Goal: Check status: Check status

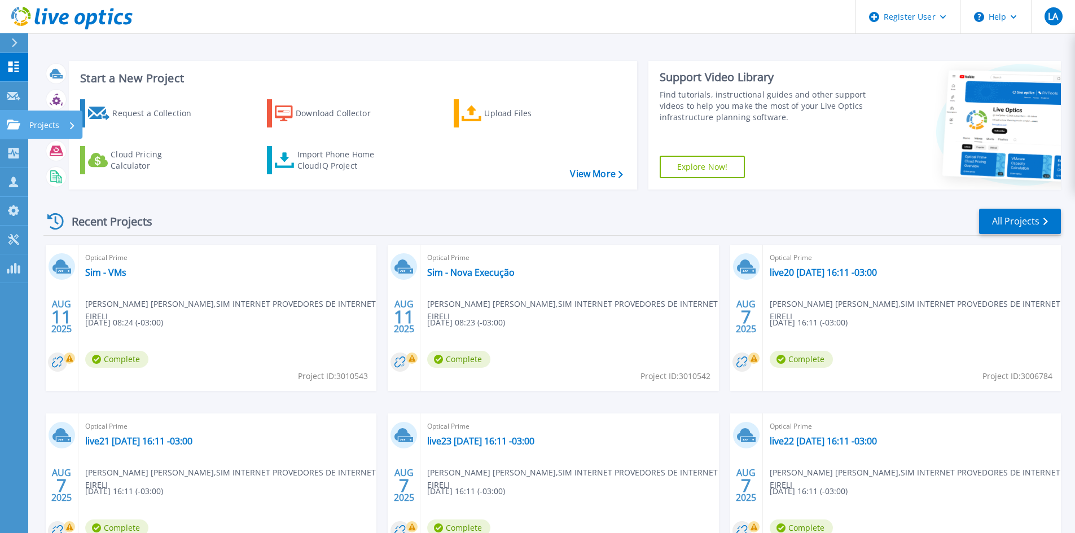
click at [10, 120] on icon at bounding box center [14, 125] width 14 height 10
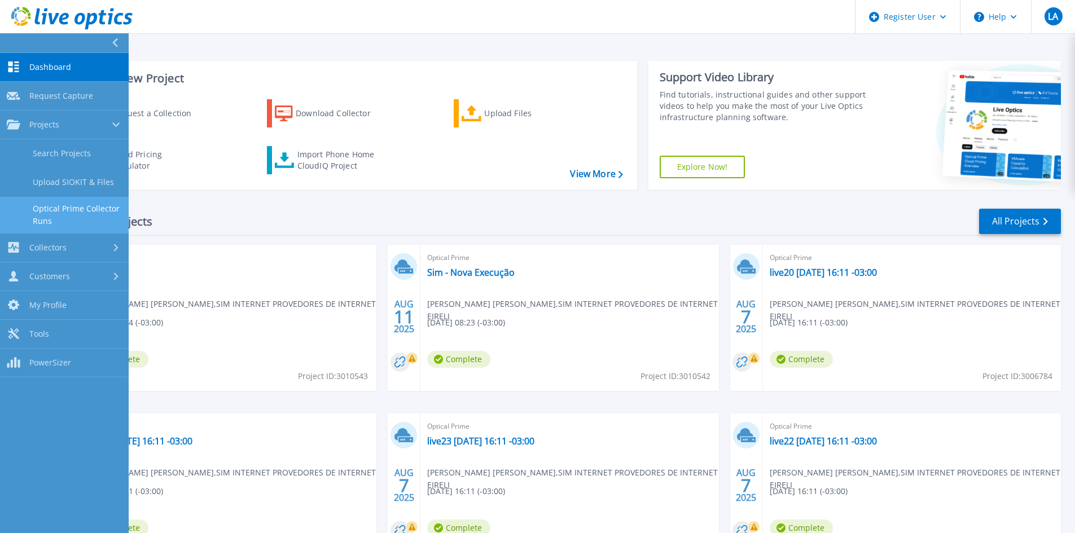
click at [98, 219] on link "Optical Prime Collector Runs" at bounding box center [64, 215] width 129 height 36
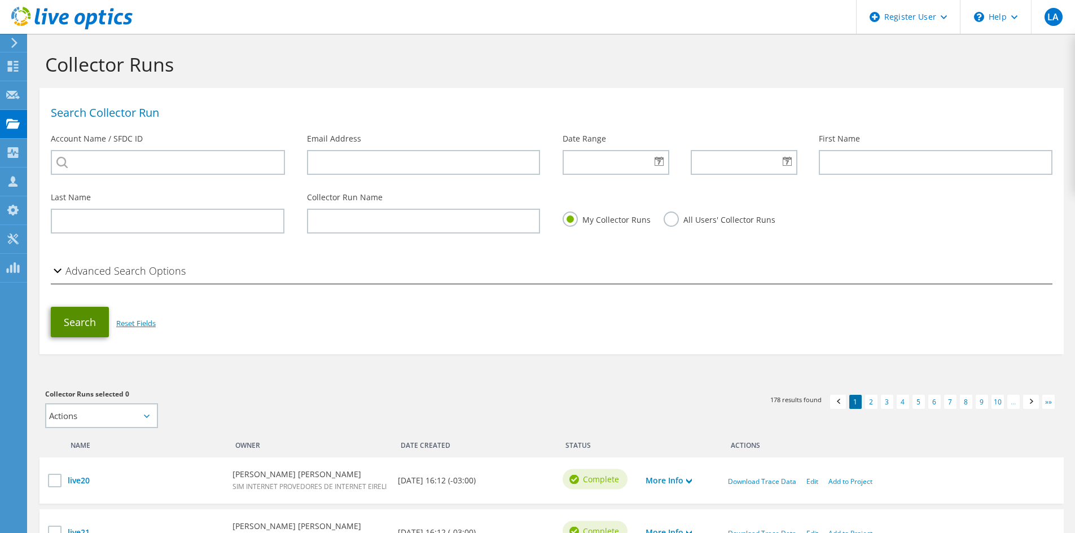
drag, startPoint x: 100, startPoint y: 323, endPoint x: 117, endPoint y: 323, distance: 17.5
click at [106, 323] on button "Search" at bounding box center [80, 322] width 58 height 30
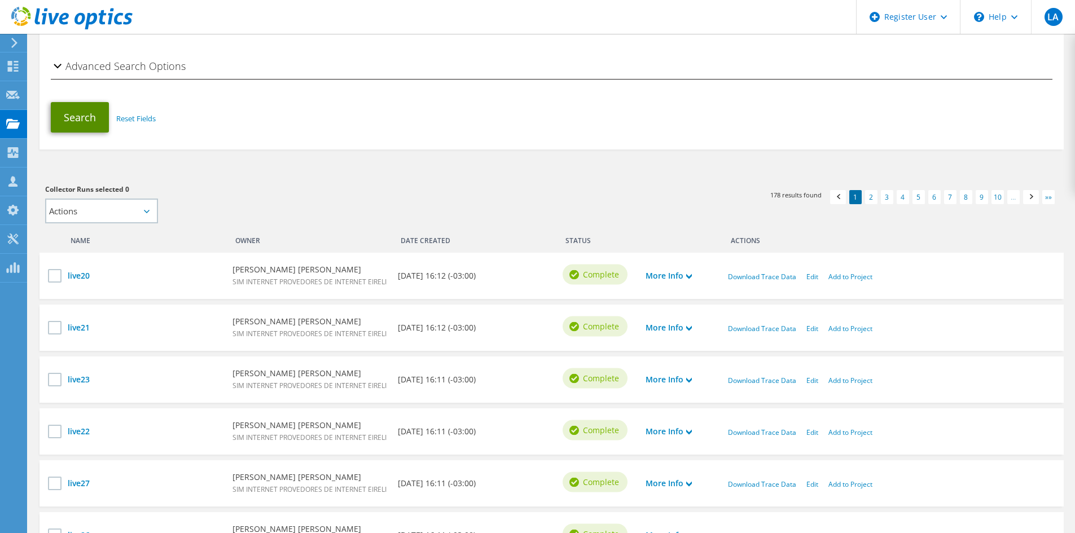
scroll to position [226, 0]
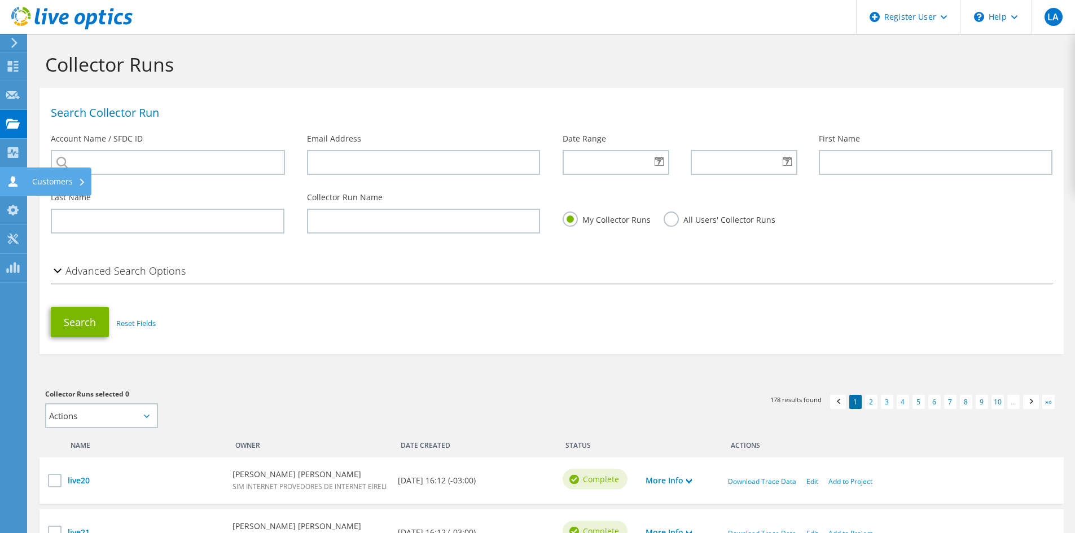
click at [7, 180] on icon at bounding box center [13, 181] width 14 height 11
